Goal: Information Seeking & Learning: Learn about a topic

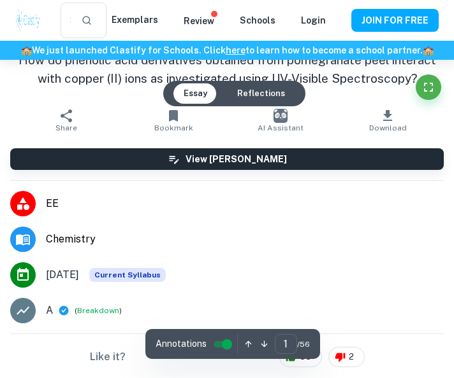
click at [111, 26] on div "​" at bounding box center [75, 21] width 71 height 36
click at [219, 170] on button "View [PERSON_NAME]" at bounding box center [226, 159] width 433 height 22
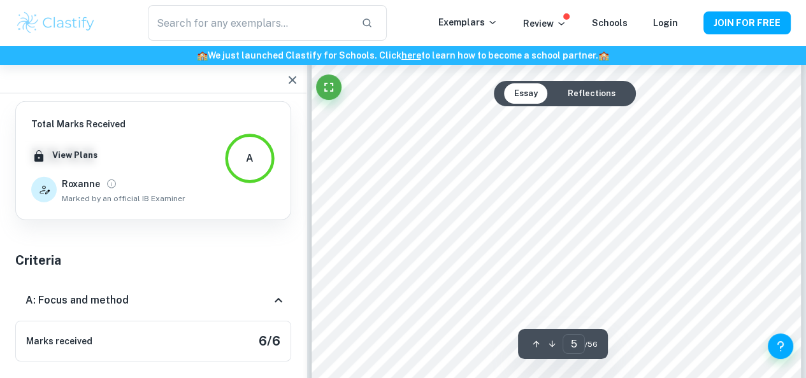
scroll to position [3097, 0]
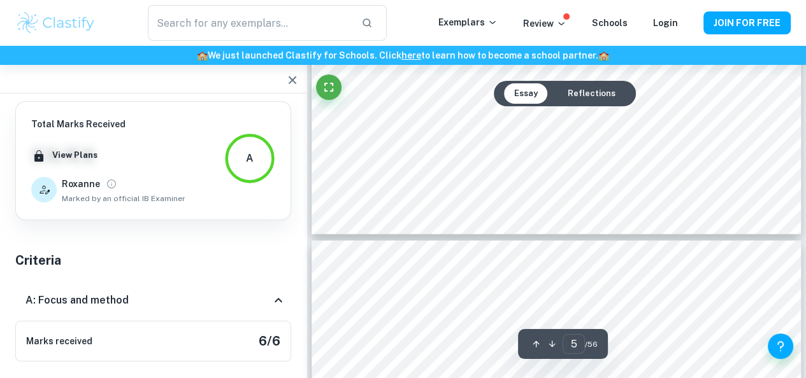
type input "6"
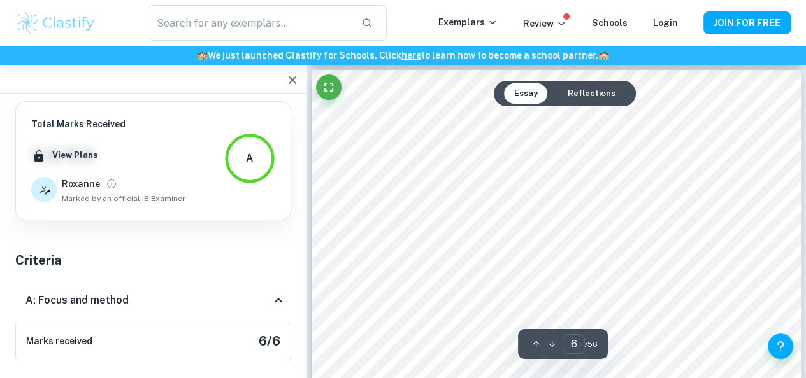
scroll to position [3683, 0]
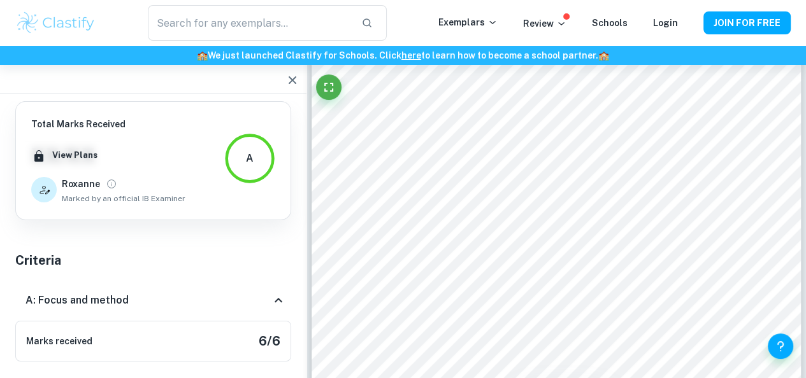
click at [377, 110] on div at bounding box center [432, 116] width 122 height 24
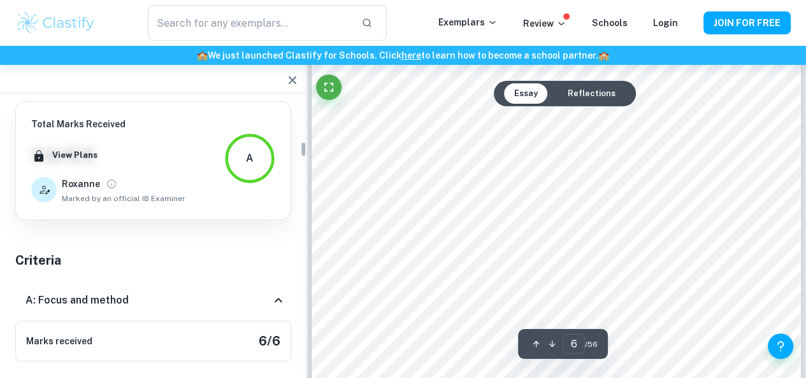
scroll to position [657, 0]
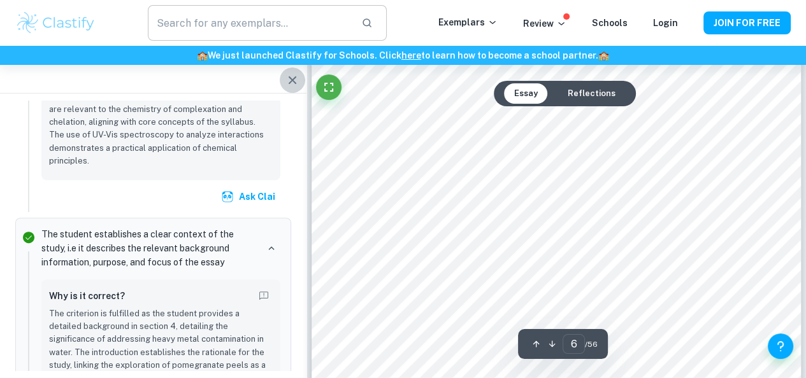
drag, startPoint x: 290, startPoint y: 76, endPoint x: 220, endPoint y: 6, distance: 99.6
click at [285, 73] on icon "button" at bounding box center [292, 80] width 15 height 15
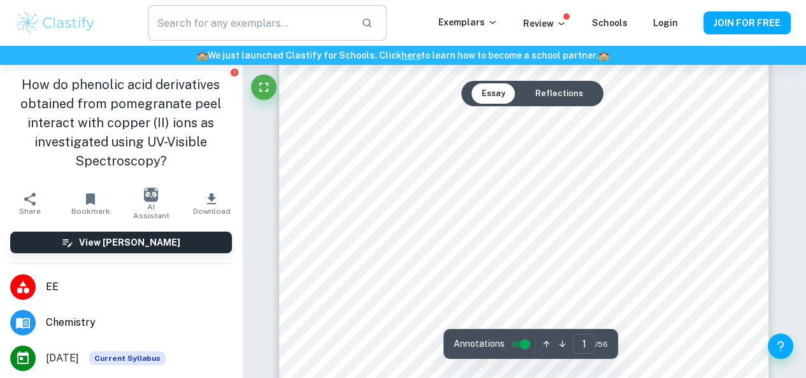
type input "6"
